Goal: Consume media (video, audio)

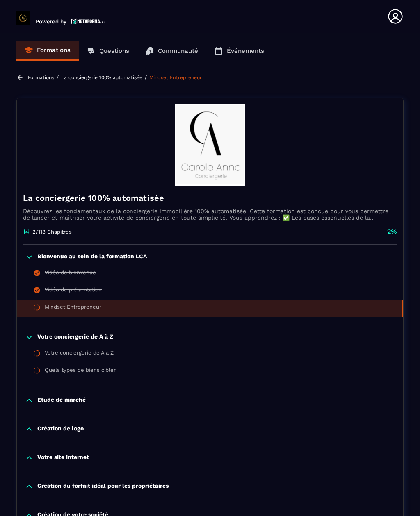
scroll to position [1122, 0]
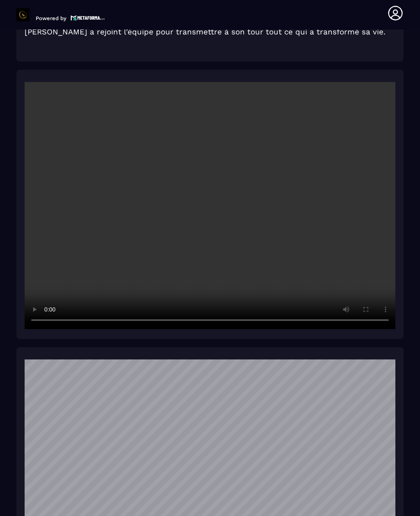
click at [232, 242] on video at bounding box center [210, 205] width 371 height 247
click at [211, 225] on video at bounding box center [210, 205] width 371 height 247
click at [218, 257] on video at bounding box center [210, 205] width 371 height 247
click at [213, 211] on video at bounding box center [210, 205] width 371 height 247
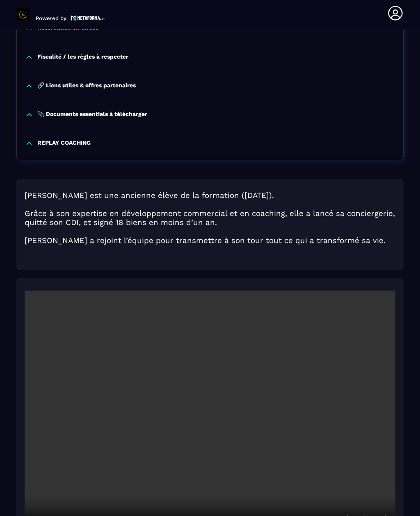
scroll to position [913, 0]
click at [213, 425] on video at bounding box center [210, 414] width 371 height 247
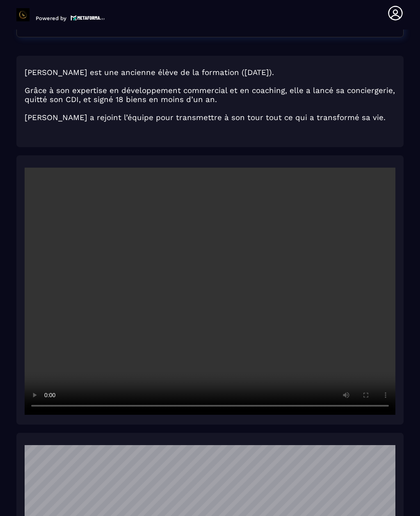
scroll to position [1037, 0]
click at [212, 284] on video at bounding box center [210, 290] width 371 height 247
click at [213, 284] on video at bounding box center [210, 290] width 371 height 247
click at [234, 306] on video at bounding box center [210, 290] width 371 height 247
click at [210, 299] on video at bounding box center [210, 290] width 371 height 247
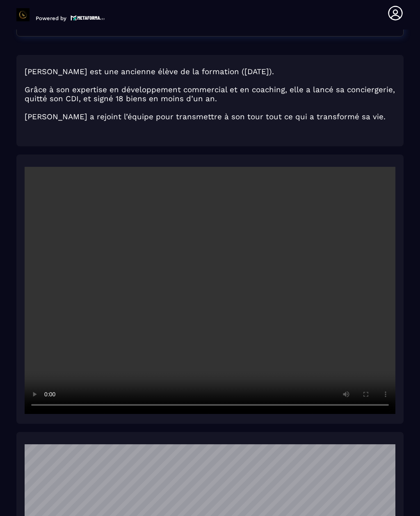
click at [208, 302] on video at bounding box center [210, 290] width 371 height 247
click at [342, 335] on video at bounding box center [210, 290] width 371 height 247
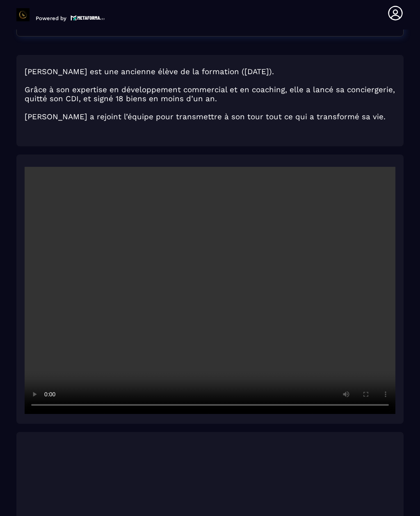
scroll to position [1, 0]
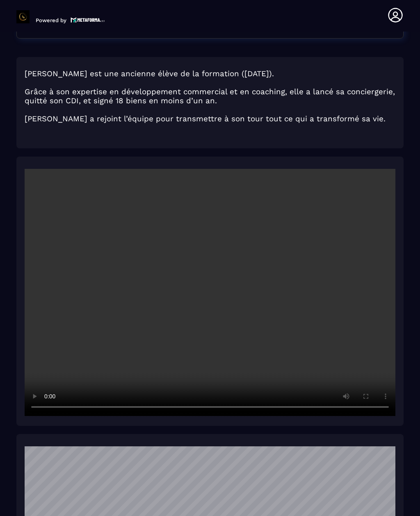
click at [212, 305] on video at bounding box center [210, 292] width 371 height 247
click at [211, 306] on video at bounding box center [210, 292] width 371 height 247
click at [216, 330] on video at bounding box center [210, 292] width 371 height 247
click at [210, 307] on video at bounding box center [210, 292] width 371 height 247
click at [208, 319] on video at bounding box center [210, 292] width 371 height 247
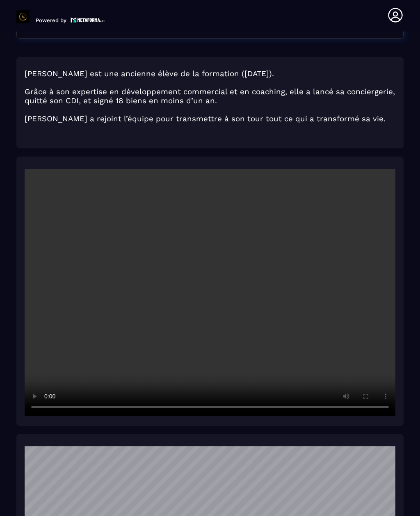
click at [204, 307] on video at bounding box center [210, 292] width 371 height 247
click at [213, 307] on video at bounding box center [210, 292] width 371 height 247
click at [46, 355] on video at bounding box center [210, 292] width 371 height 247
click at [46, 364] on video at bounding box center [210, 292] width 371 height 247
click at [239, 409] on video at bounding box center [210, 292] width 371 height 247
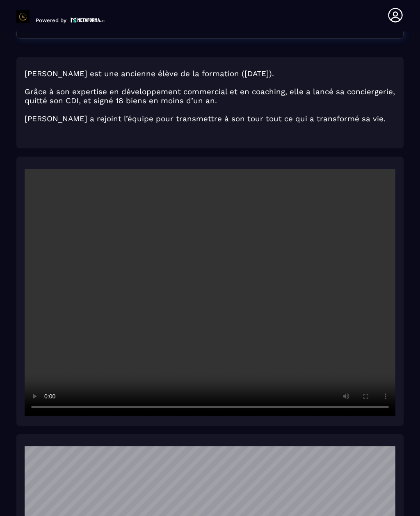
click at [46, 368] on video at bounding box center [210, 292] width 371 height 247
click at [265, 405] on video at bounding box center [210, 292] width 371 height 247
click at [261, 398] on video at bounding box center [210, 292] width 371 height 247
click at [27, 354] on video at bounding box center [210, 292] width 371 height 247
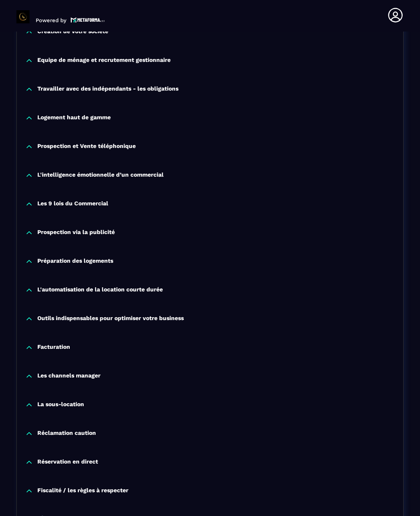
scroll to position [1037, 0]
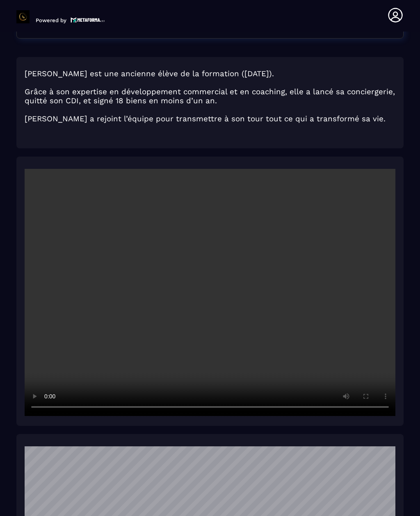
click at [208, 297] on video at bounding box center [210, 292] width 371 height 247
click at [209, 284] on video at bounding box center [210, 292] width 371 height 247
click at [212, 300] on video at bounding box center [210, 292] width 371 height 247
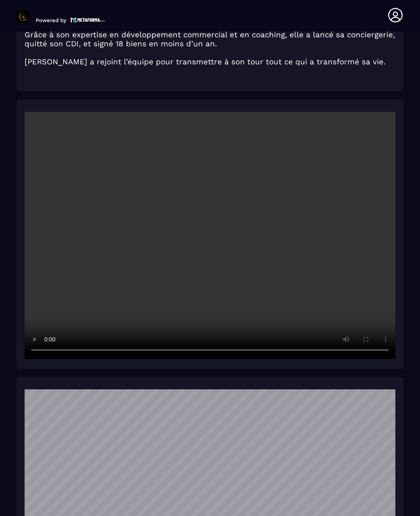
scroll to position [1096, 0]
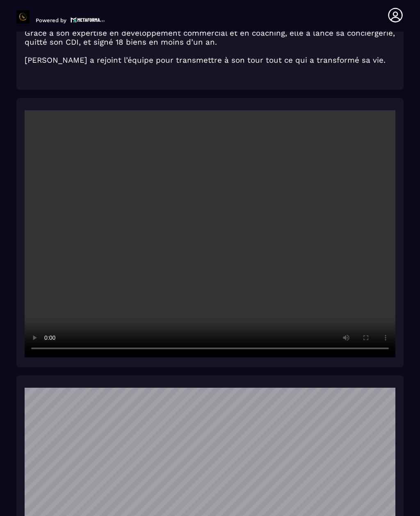
click at [206, 239] on video at bounding box center [210, 233] width 371 height 247
click at [193, 225] on video at bounding box center [210, 233] width 371 height 247
click at [208, 236] on video at bounding box center [210, 233] width 371 height 247
click at [222, 293] on video at bounding box center [210, 233] width 371 height 247
click at [199, 263] on video at bounding box center [210, 233] width 371 height 247
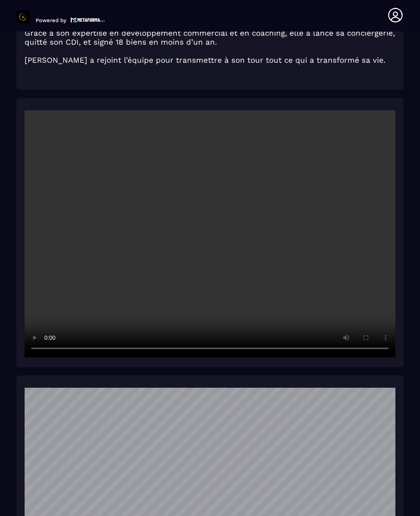
click at [213, 247] on video at bounding box center [210, 233] width 371 height 247
click at [38, 320] on video at bounding box center [210, 233] width 371 height 247
click at [314, 354] on video at bounding box center [210, 233] width 371 height 247
click at [305, 356] on video at bounding box center [210, 233] width 371 height 247
click at [29, 309] on video at bounding box center [210, 233] width 371 height 247
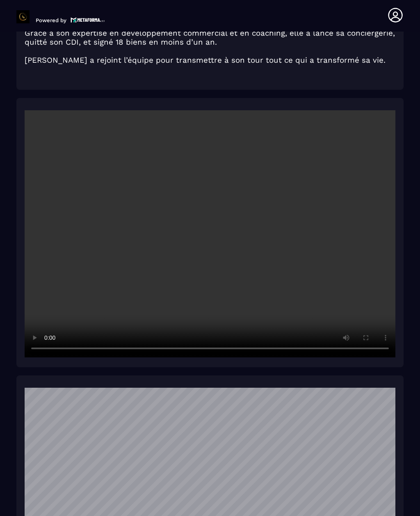
click at [328, 349] on video at bounding box center [210, 233] width 371 height 247
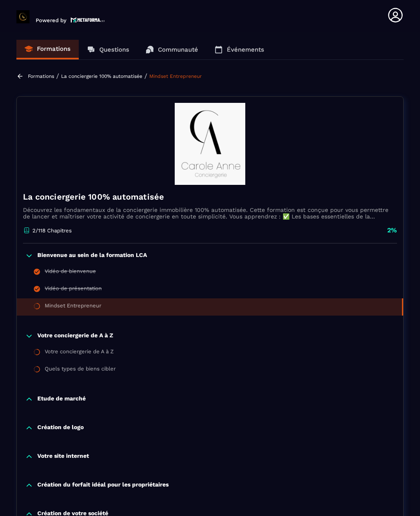
scroll to position [0, 0]
click at [104, 339] on p "Votre conciergerie de A à Z" at bounding box center [75, 336] width 76 height 8
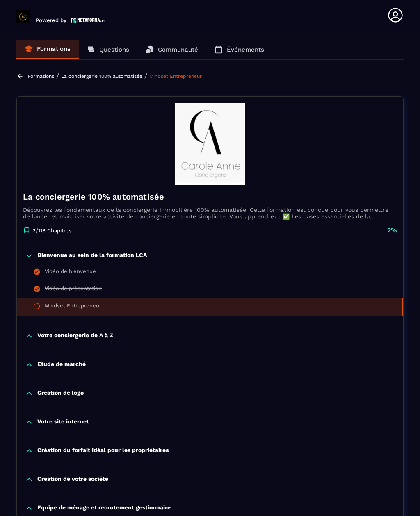
click at [100, 339] on p "Votre conciergerie de A à Z" at bounding box center [75, 336] width 76 height 8
